Goal: Information Seeking & Learning: Learn about a topic

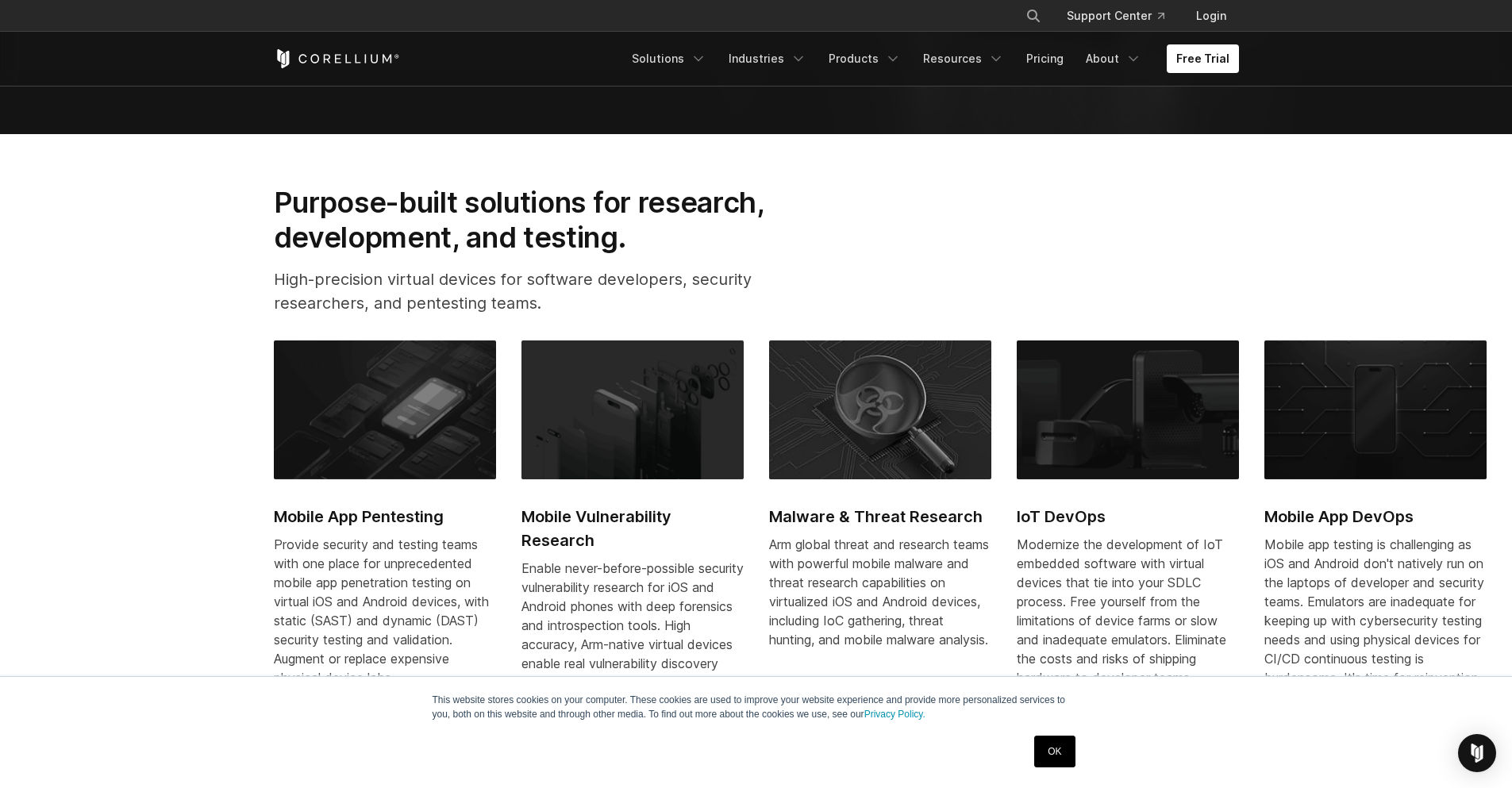
scroll to position [667, 0]
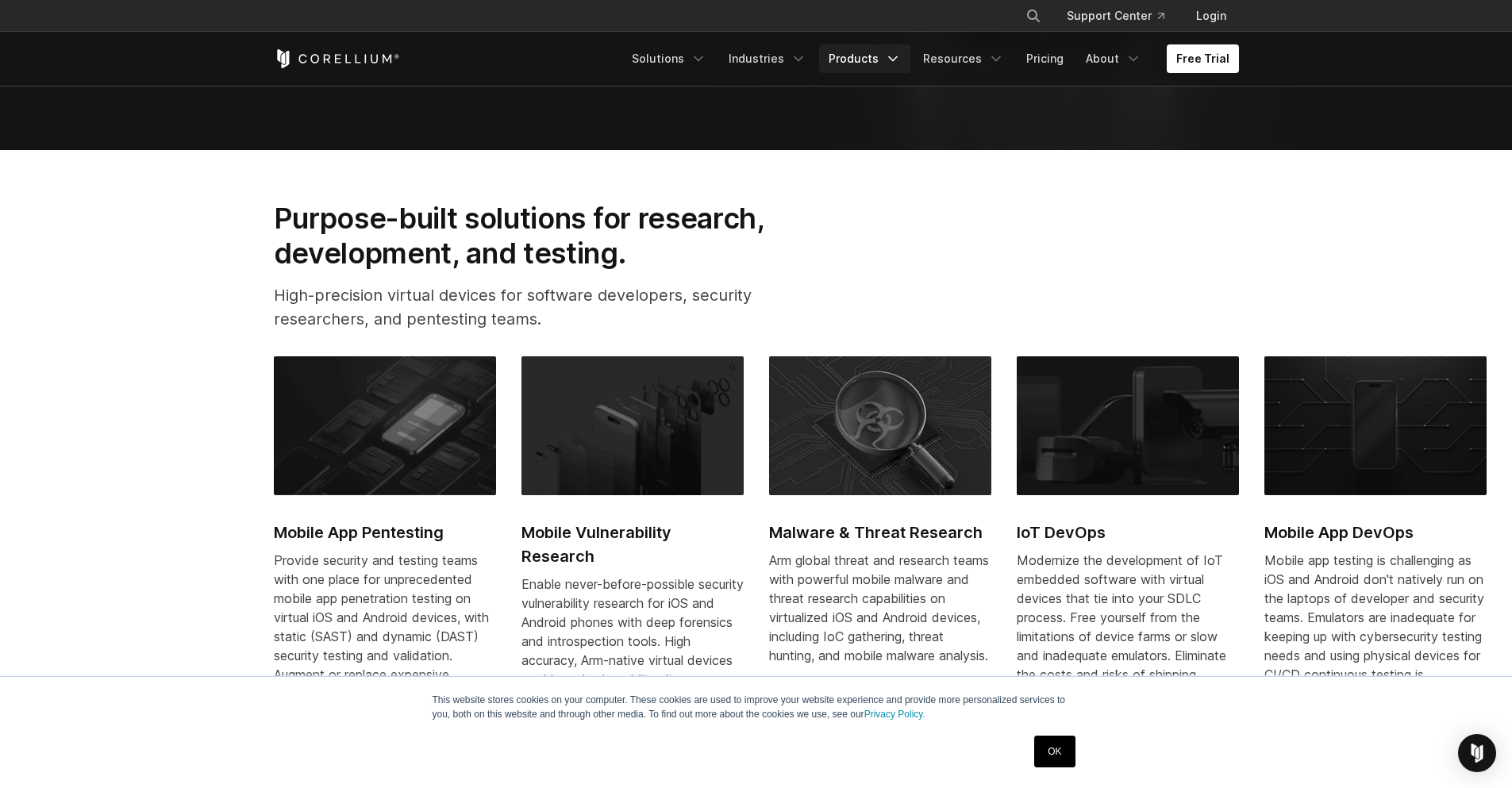
click at [887, 67] on link "Products" at bounding box center [864, 59] width 91 height 29
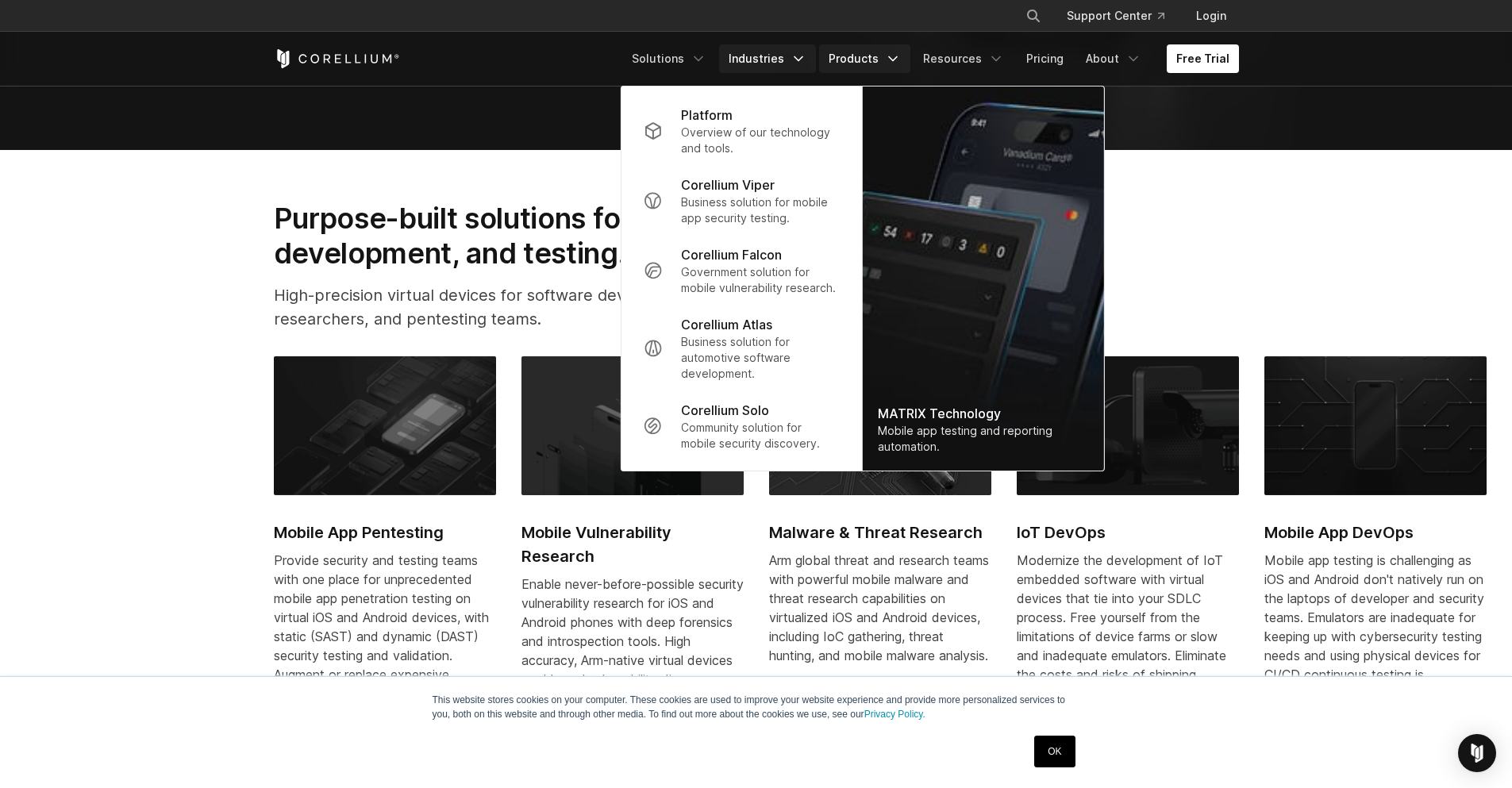
click at [795, 64] on link "Industries" at bounding box center [767, 59] width 96 height 29
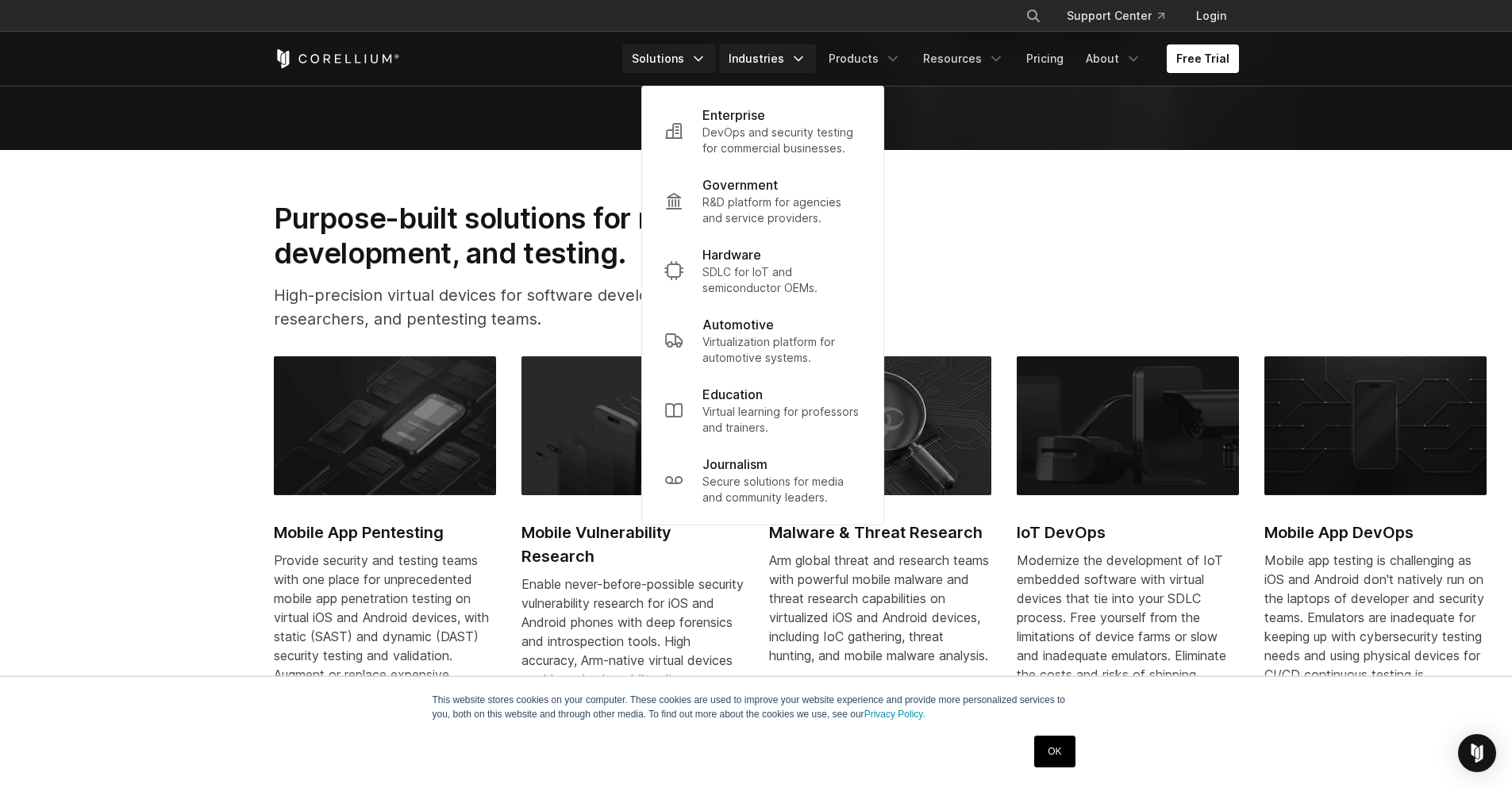
click at [690, 61] on link "Solutions" at bounding box center [668, 59] width 93 height 29
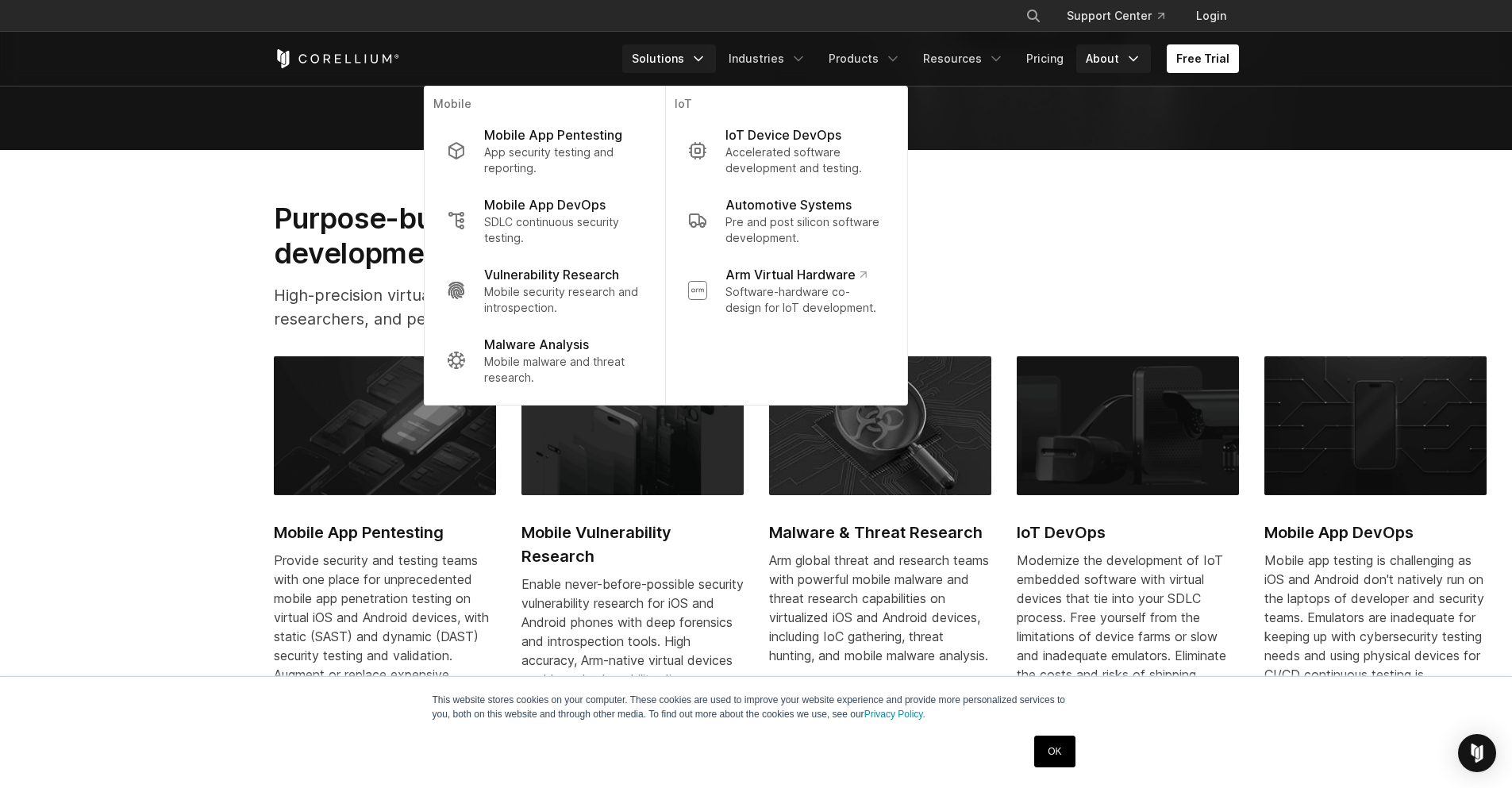
click at [1115, 64] on link "About" at bounding box center [1113, 59] width 75 height 29
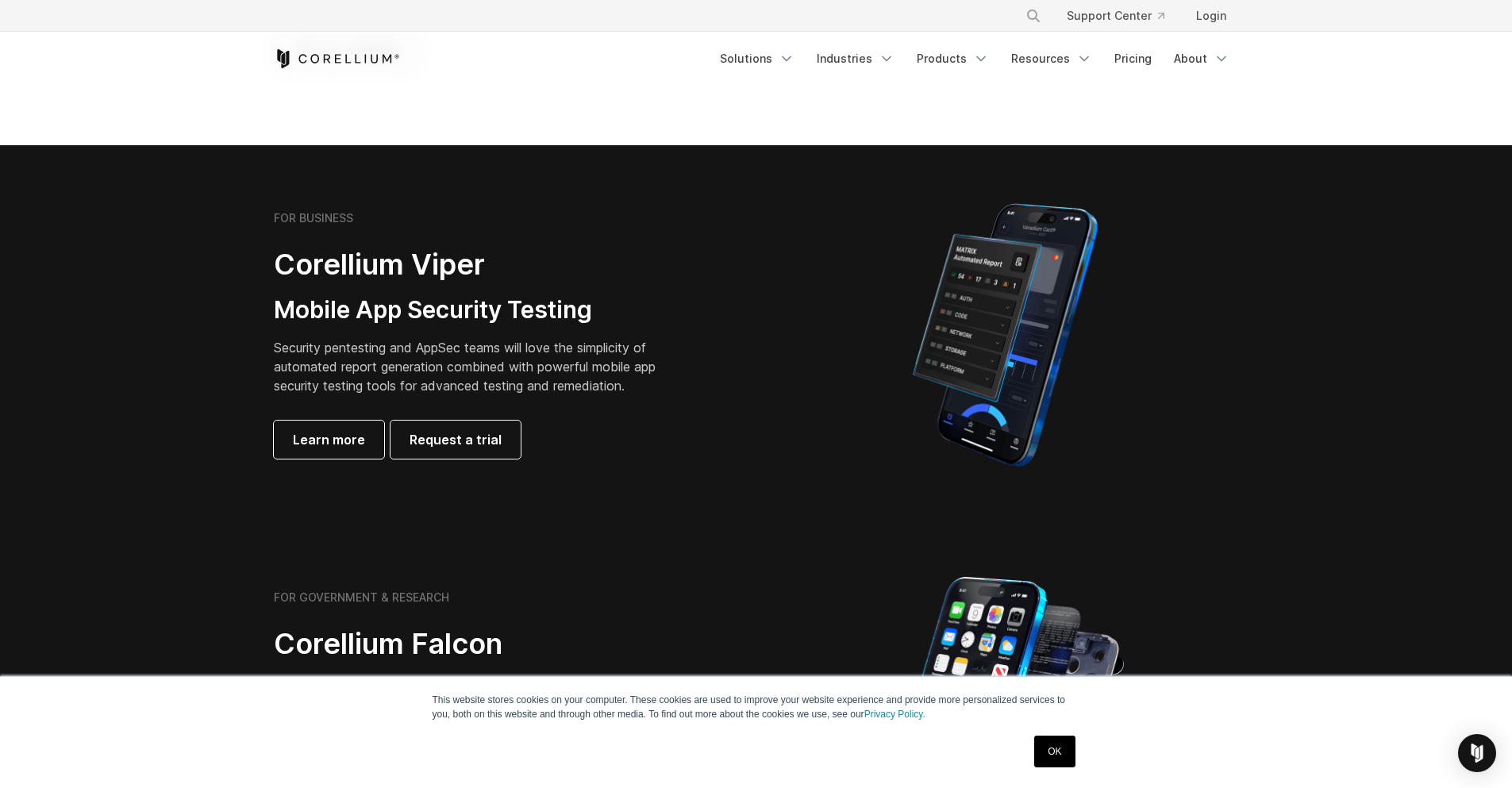
scroll to position [476, 0]
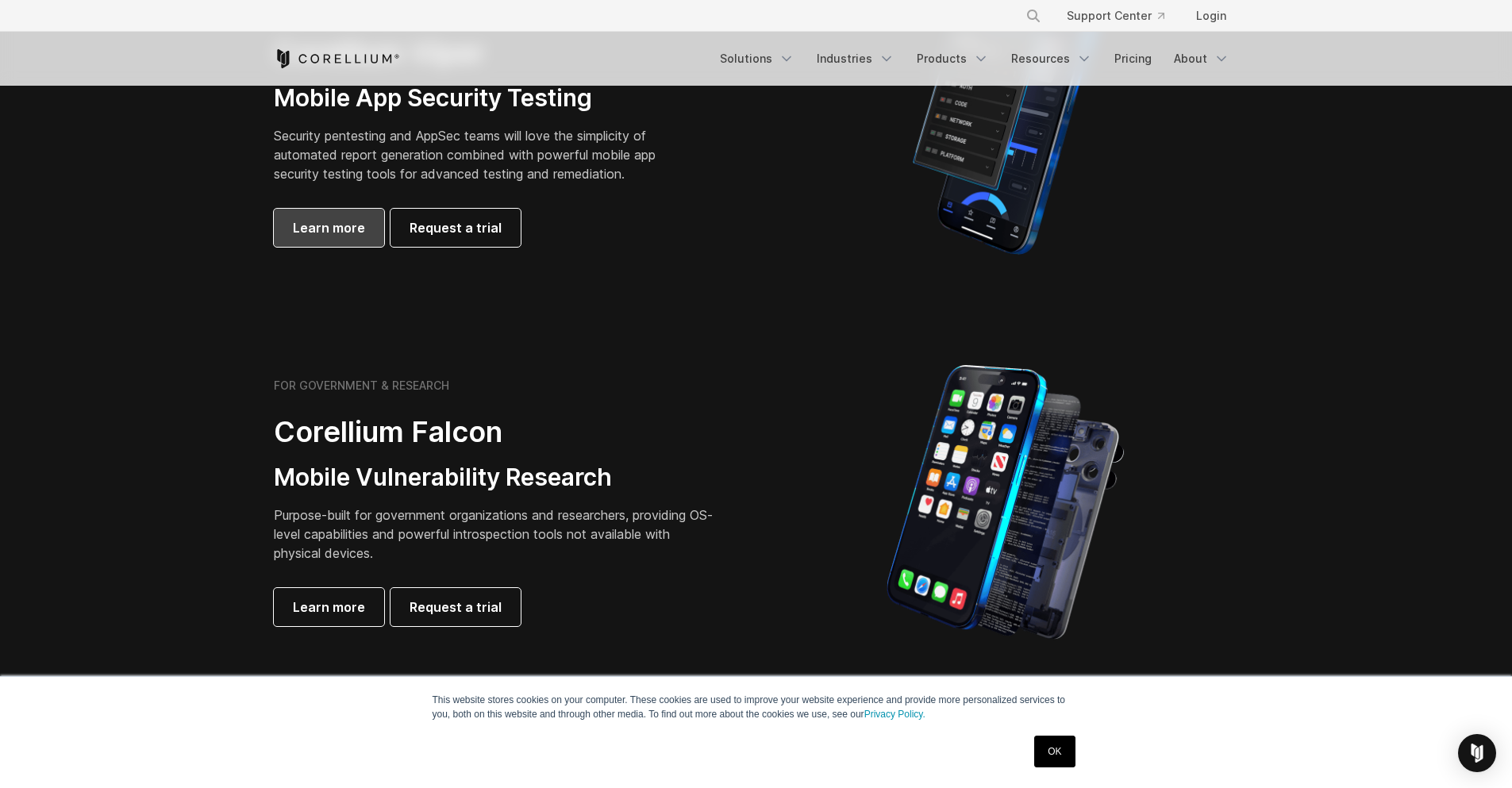
click at [349, 219] on span "Learn more" at bounding box center [329, 228] width 73 height 19
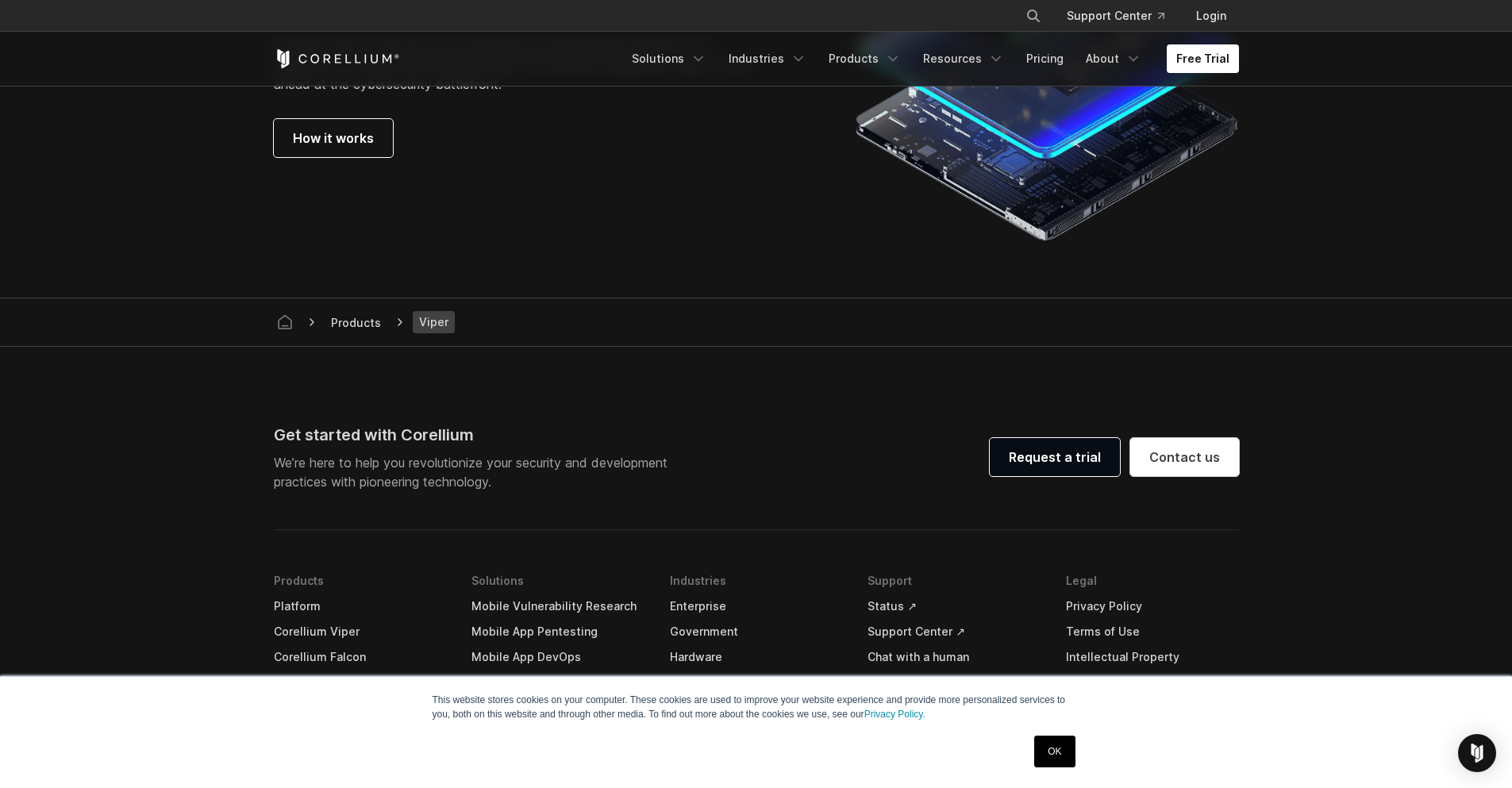
scroll to position [4635, 0]
